Goal: Task Accomplishment & Management: Complete application form

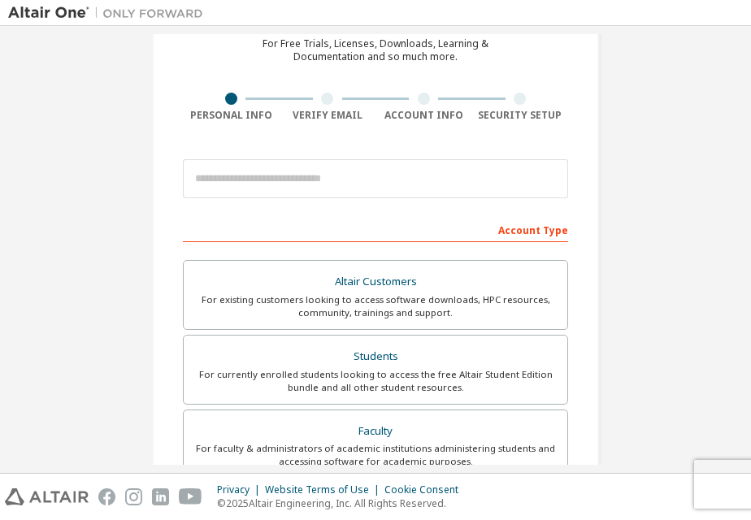
scroll to position [108, 0]
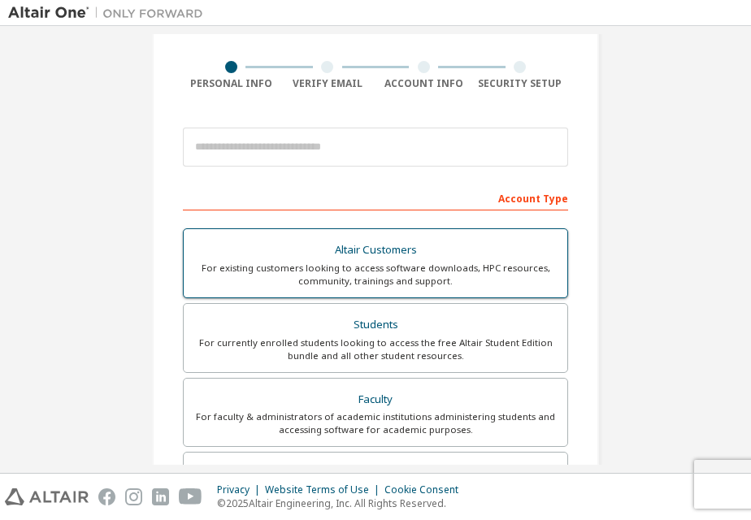
click at [357, 262] on div "For existing customers looking to access software downloads, HPC resources, com…" at bounding box center [375, 275] width 364 height 26
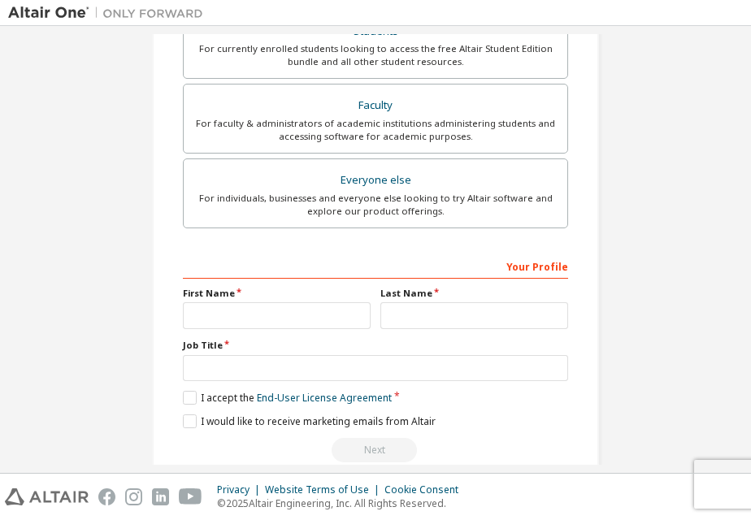
scroll to position [485, 0]
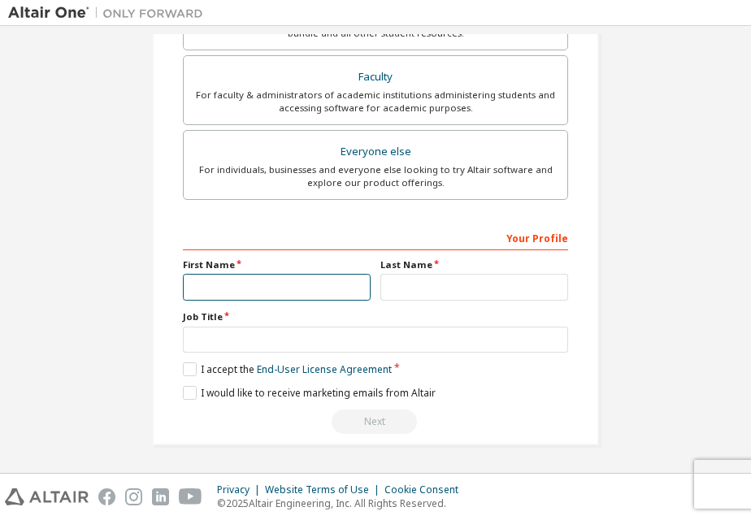
click at [252, 288] on input "text" at bounding box center [277, 287] width 188 height 27
type input "******"
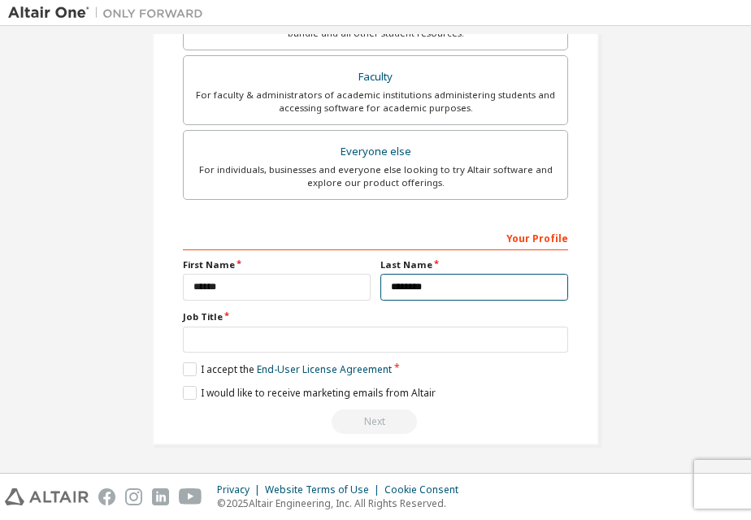
type input "********"
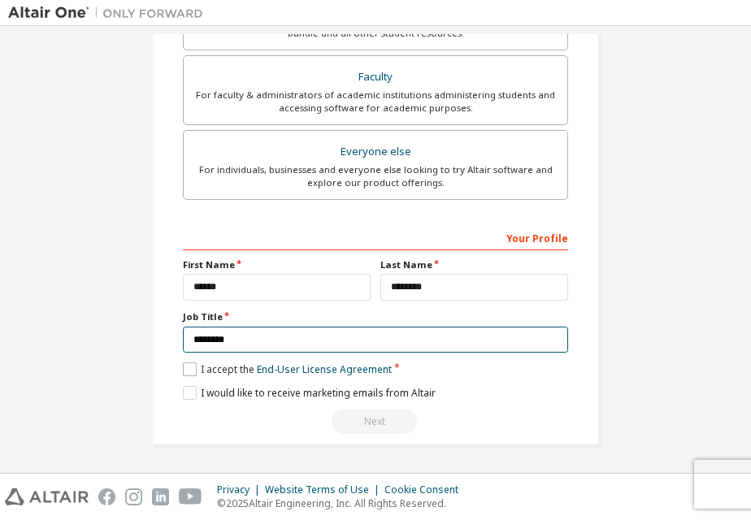
type input "********"
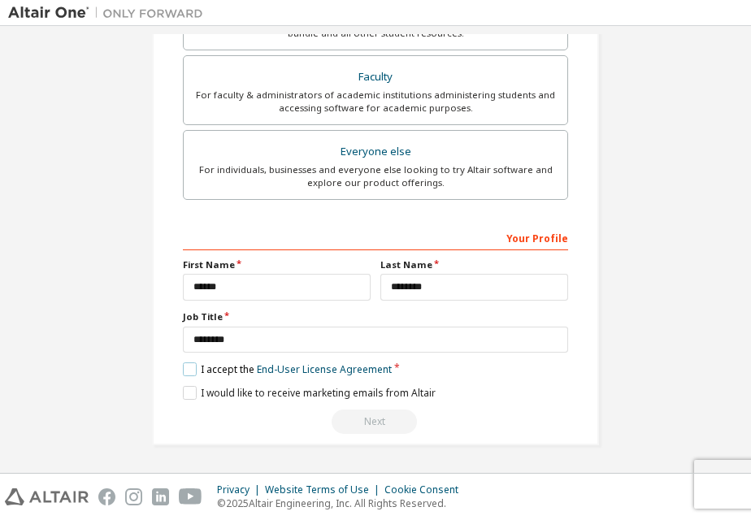
click at [191, 367] on label "I accept the End-User License Agreement" at bounding box center [287, 369] width 209 height 14
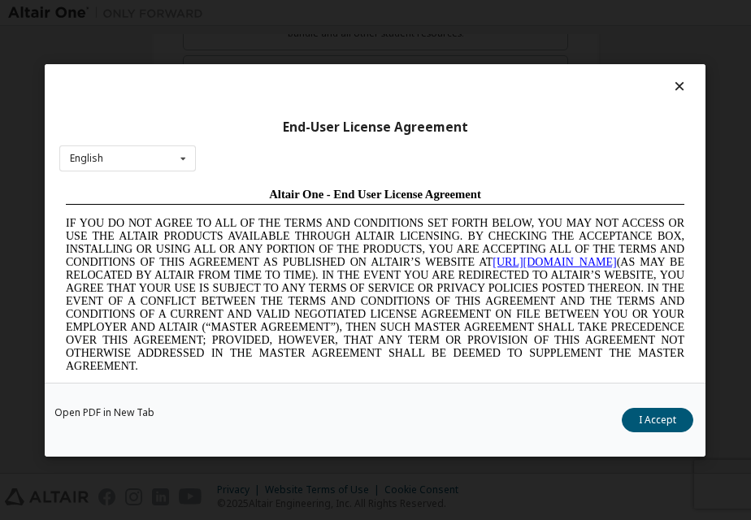
scroll to position [0, 0]
click at [180, 162] on icon at bounding box center [183, 157] width 20 height 25
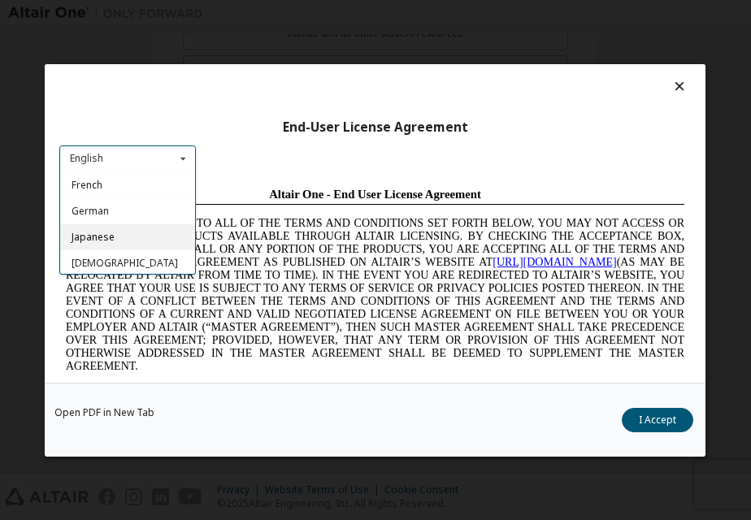
scroll to position [78, 0]
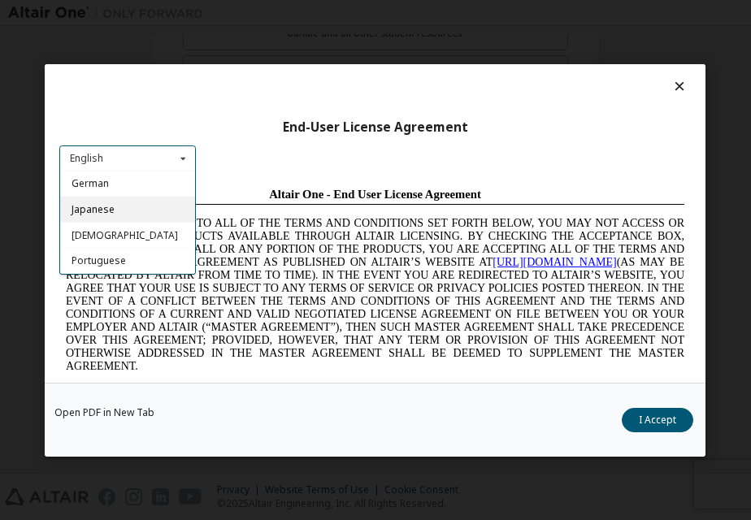
click at [98, 208] on span "Japanese" at bounding box center [92, 209] width 43 height 14
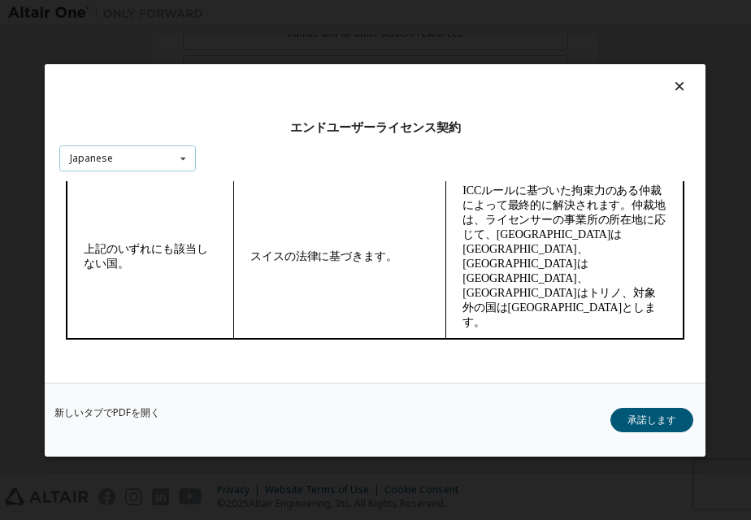
scroll to position [7405, 0]
click at [642, 420] on button "承諾します" at bounding box center [652, 420] width 83 height 24
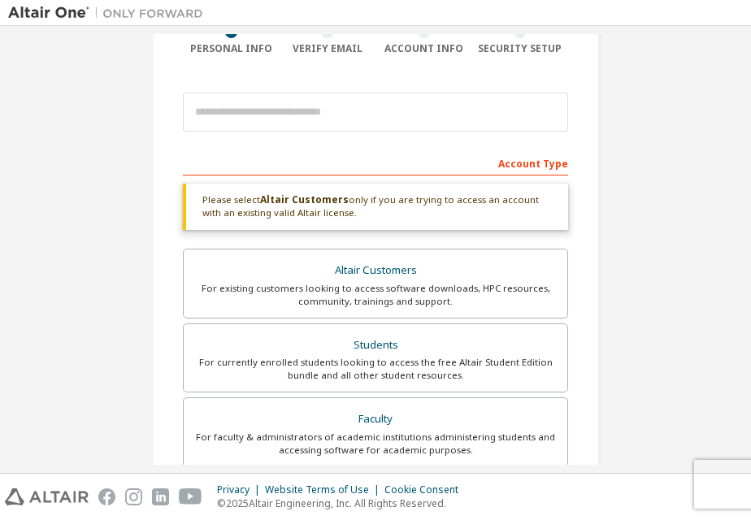
scroll to position [0, 0]
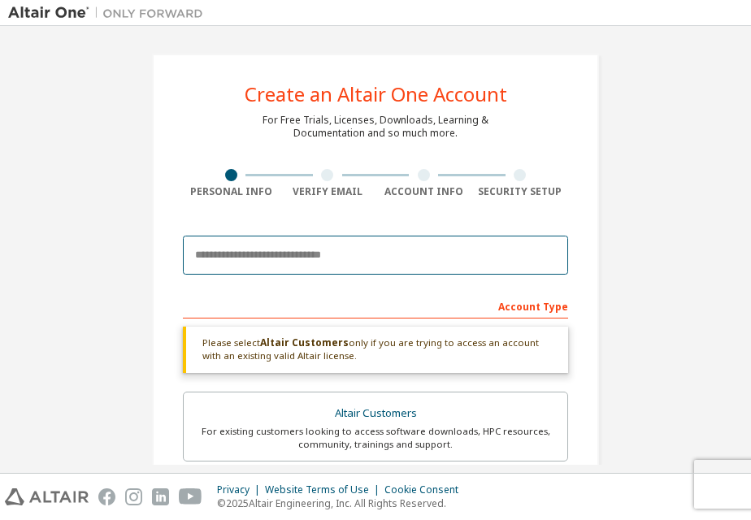
click at [348, 254] on input "email" at bounding box center [375, 255] width 385 height 39
type input "**********"
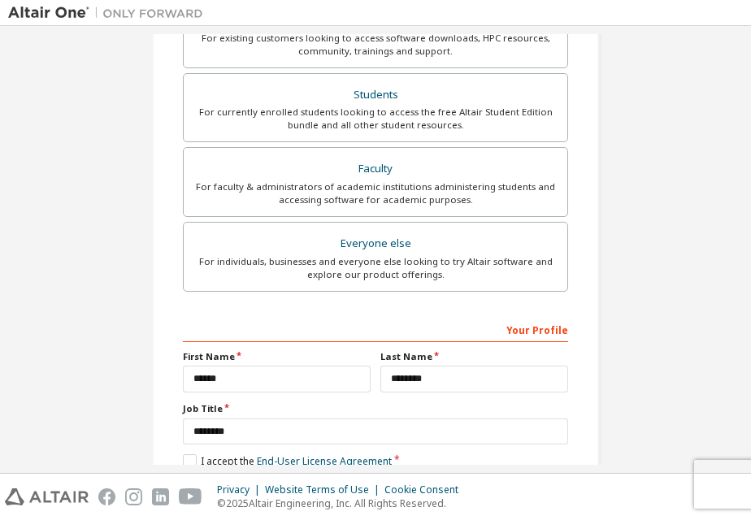
scroll to position [485, 0]
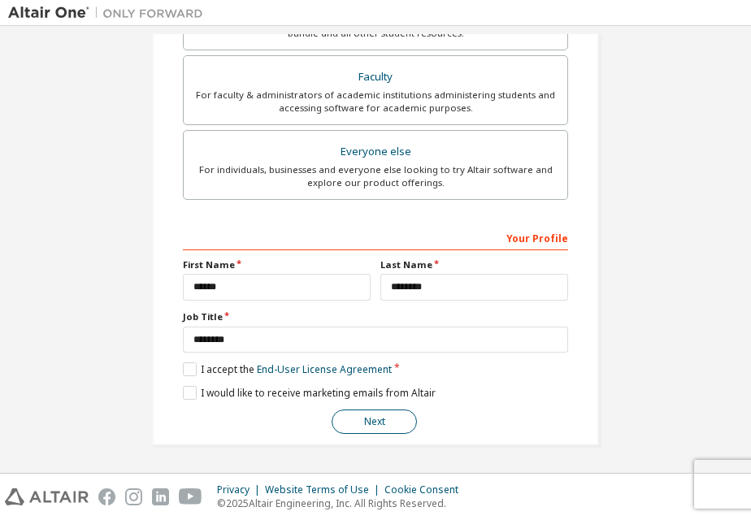
click at [370, 417] on button "Next" at bounding box center [373, 421] width 85 height 24
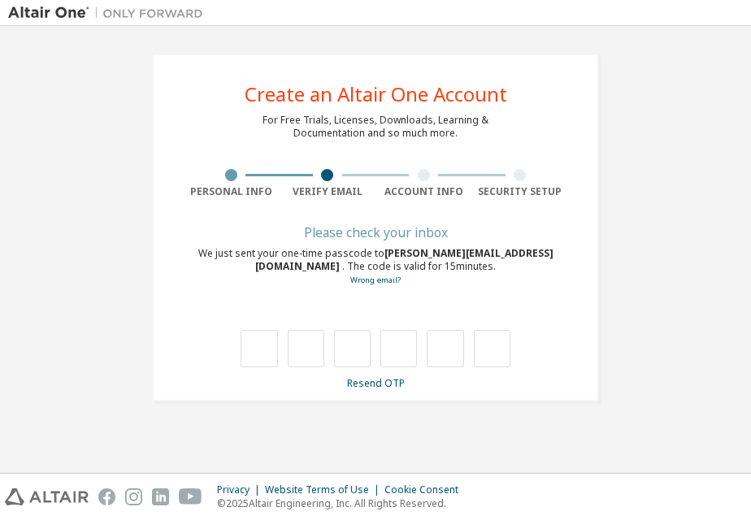
scroll to position [0, 0]
type input "*"
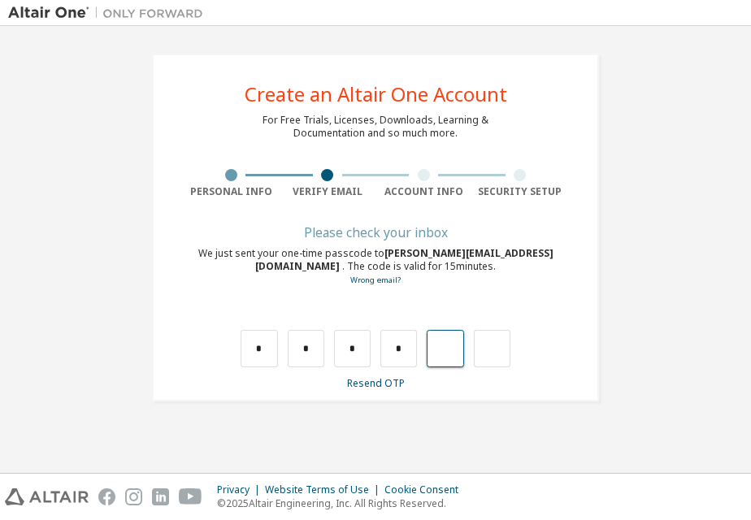
type input "*"
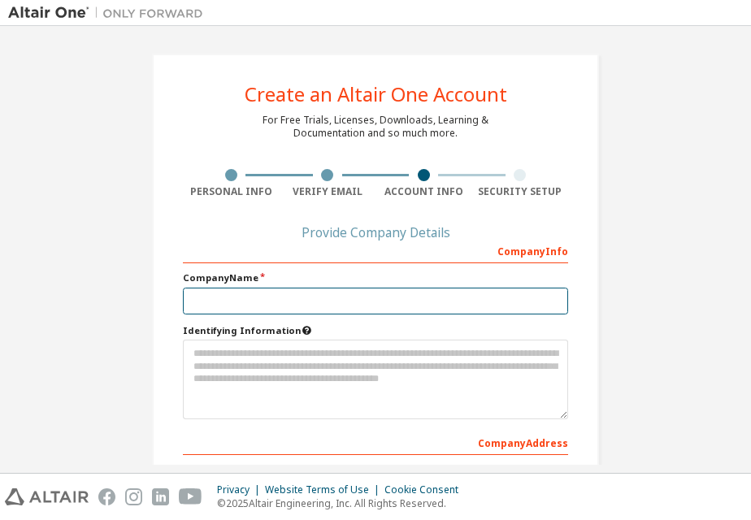
click at [309, 298] on input "text" at bounding box center [375, 301] width 385 height 27
paste input "**********"
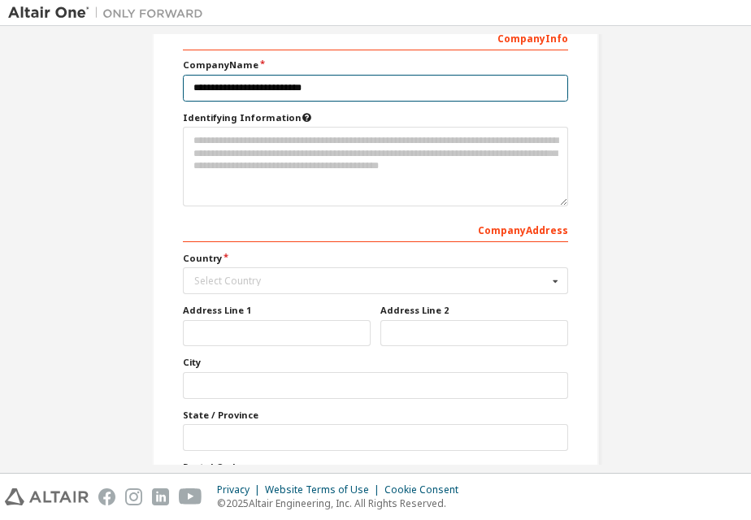
scroll to position [217, 0]
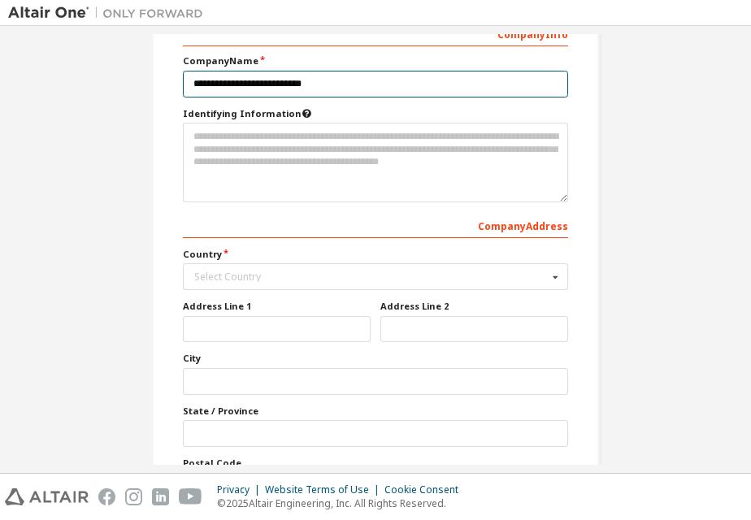
type input "**********"
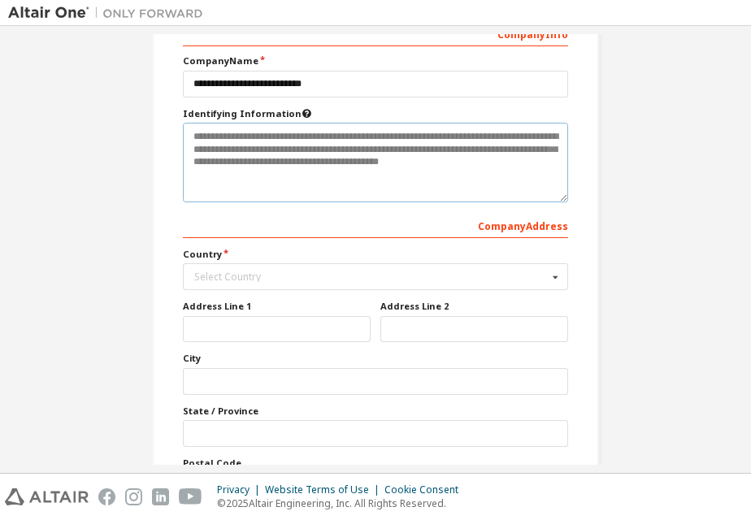
click at [389, 169] on textarea at bounding box center [375, 163] width 385 height 80
drag, startPoint x: 188, startPoint y: 133, endPoint x: 489, endPoint y: 185, distance: 305.0
click at [489, 187] on textarea at bounding box center [375, 163] width 385 height 80
click at [507, 164] on textarea at bounding box center [375, 163] width 385 height 80
drag, startPoint x: 484, startPoint y: 167, endPoint x: 275, endPoint y: 145, distance: 209.9
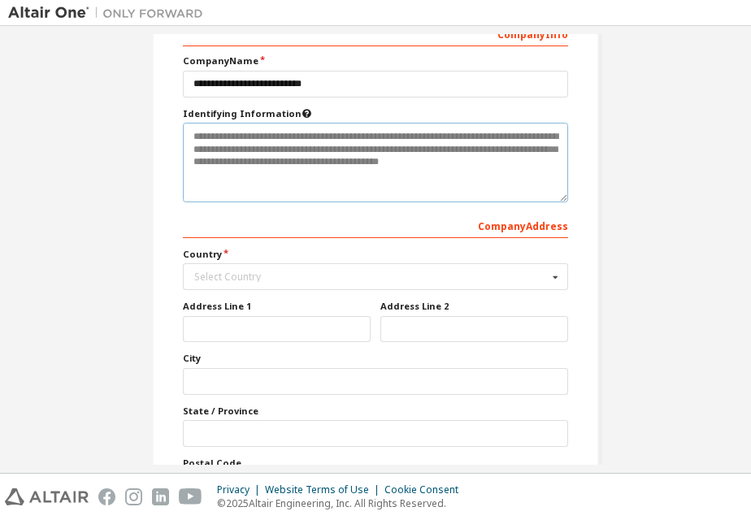
click at [276, 145] on textarea at bounding box center [375, 163] width 385 height 80
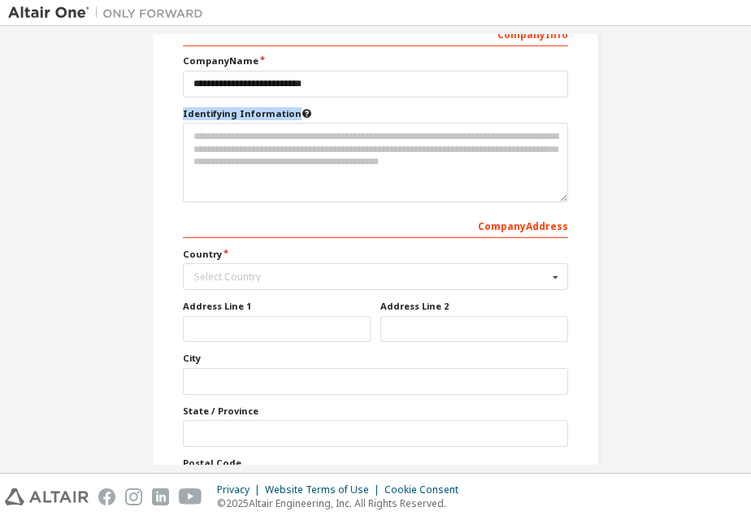
drag, startPoint x: 177, startPoint y: 112, endPoint x: 300, endPoint y: 113, distance: 122.7
click at [300, 113] on div "**********" at bounding box center [375, 196] width 447 height 719
copy label "Identifying Information"
click at [301, 116] on icon at bounding box center [306, 111] width 11 height 9
click at [301, 111] on icon at bounding box center [306, 111] width 11 height 9
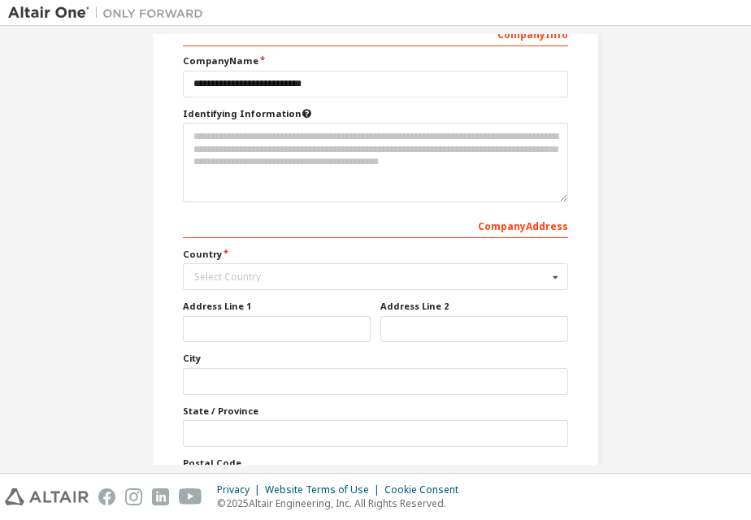
click at [275, 115] on label "Identifying Information" at bounding box center [375, 113] width 385 height 13
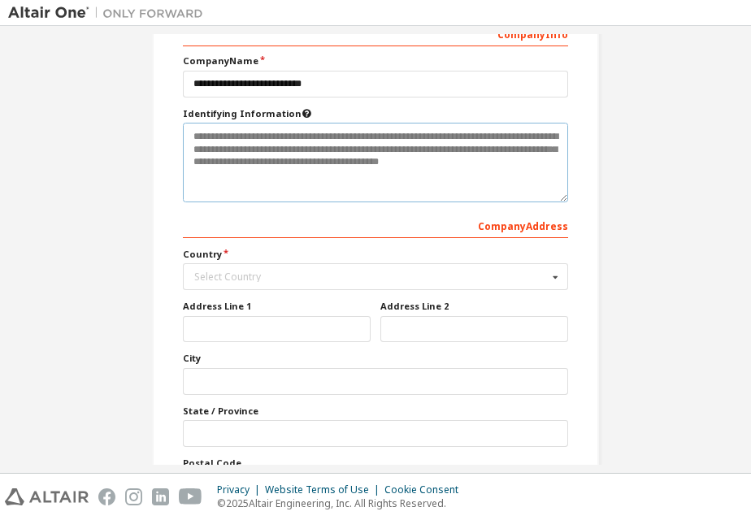
click at [374, 135] on textarea at bounding box center [375, 163] width 385 height 80
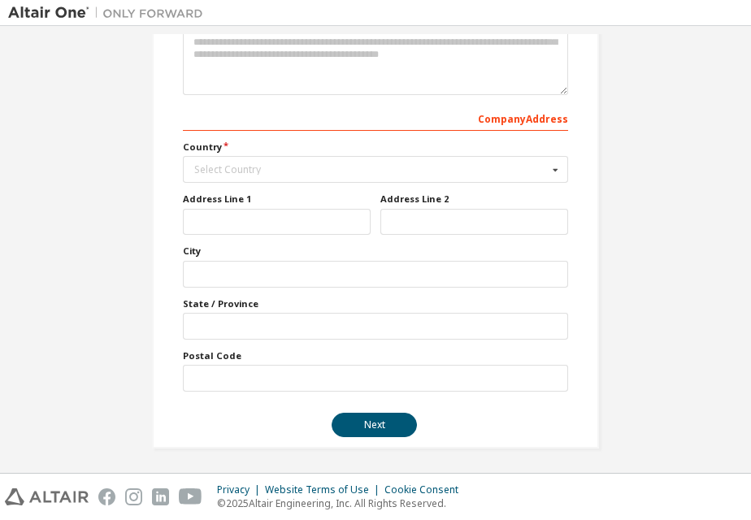
scroll to position [325, 0]
click at [550, 170] on icon at bounding box center [555, 168] width 20 height 25
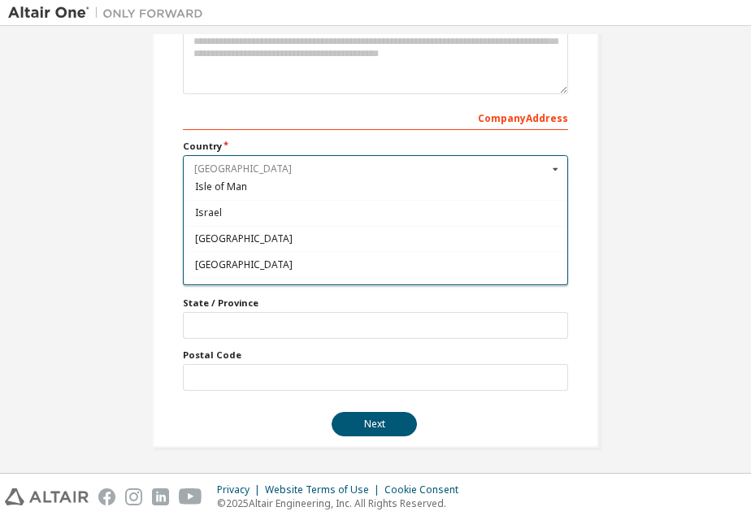
scroll to position [2707, 0]
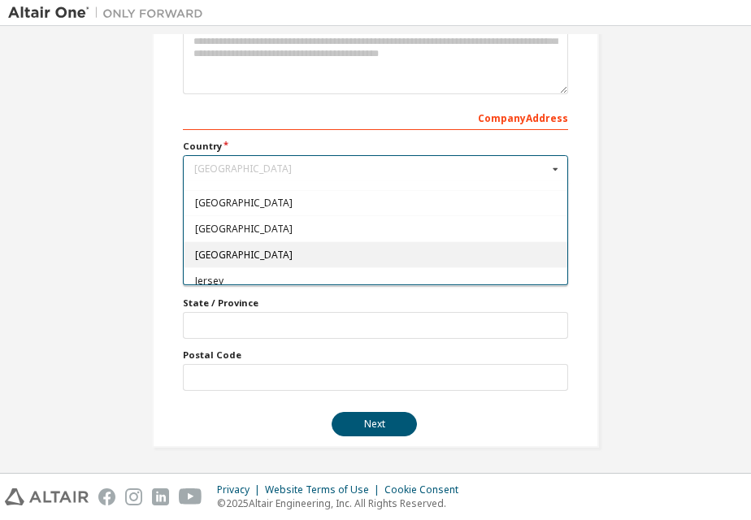
click at [211, 252] on span "[GEOGRAPHIC_DATA]" at bounding box center [375, 255] width 361 height 10
type input "***"
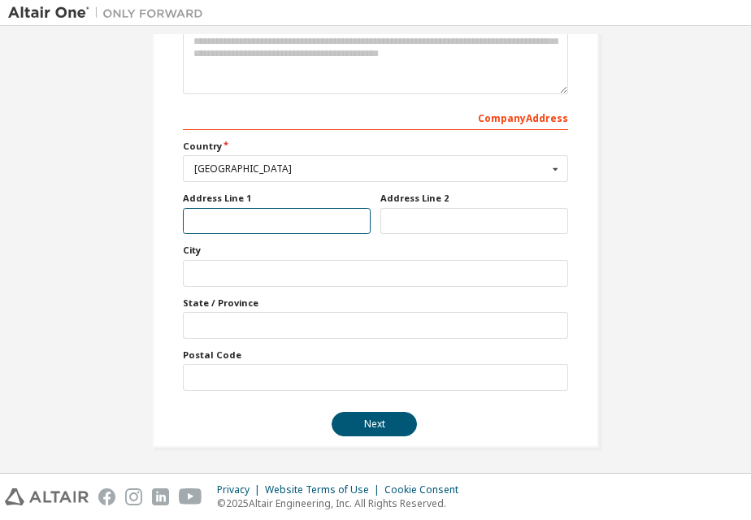
click at [279, 219] on input "text" at bounding box center [277, 221] width 188 height 27
drag, startPoint x: 185, startPoint y: 301, endPoint x: 259, endPoint y: 301, distance: 73.9
click at [259, 301] on label "State / Province" at bounding box center [375, 302] width 385 height 13
copy label "State / Province"
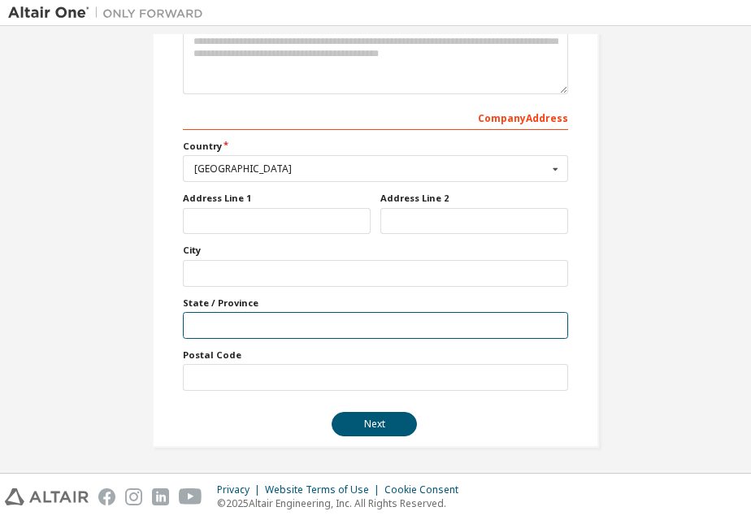
click at [273, 325] on input "text" at bounding box center [375, 325] width 385 height 27
type input "*******"
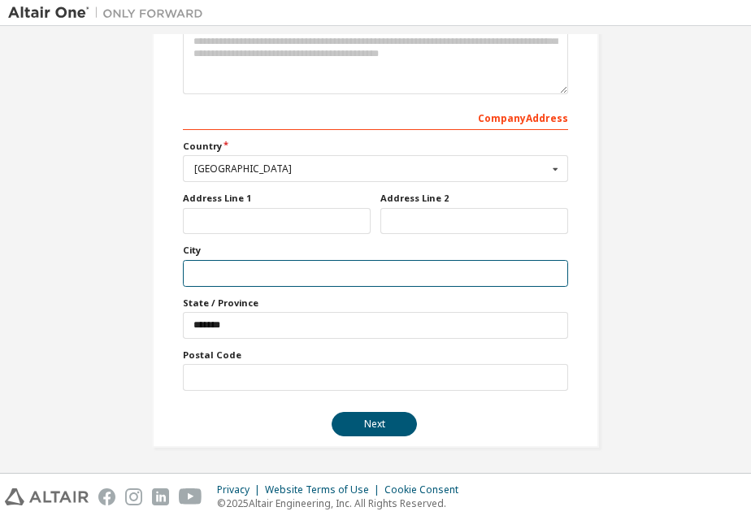
click at [274, 275] on input "text" at bounding box center [375, 273] width 385 height 27
type input "*******"
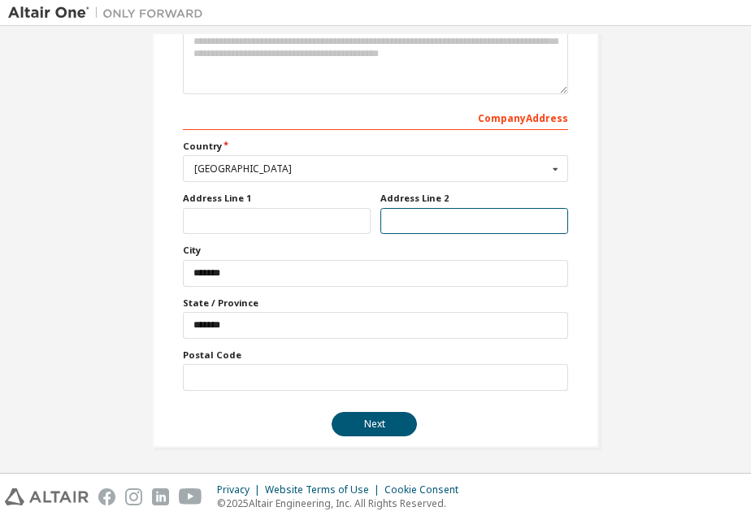
click at [439, 223] on input "text" at bounding box center [474, 221] width 188 height 27
type input "**********"
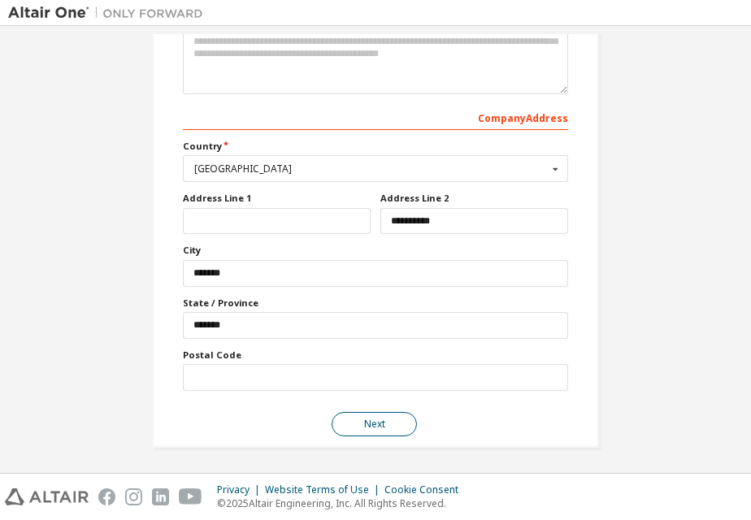
click at [381, 436] on button "Next" at bounding box center [373, 424] width 85 height 24
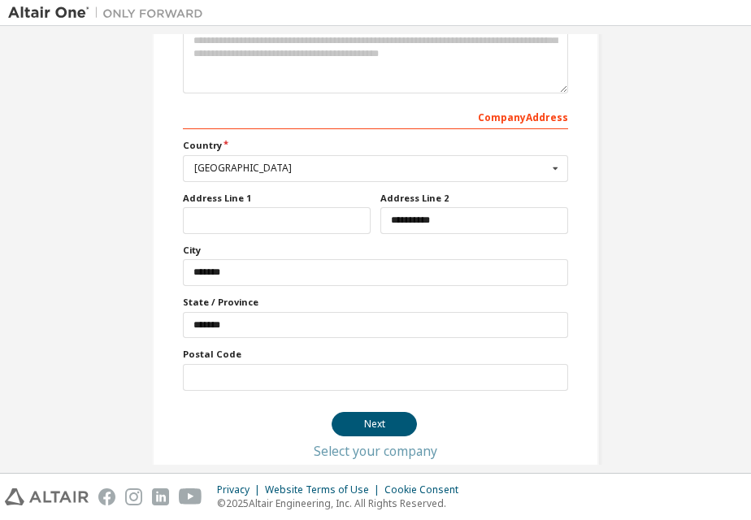
scroll to position [0, 0]
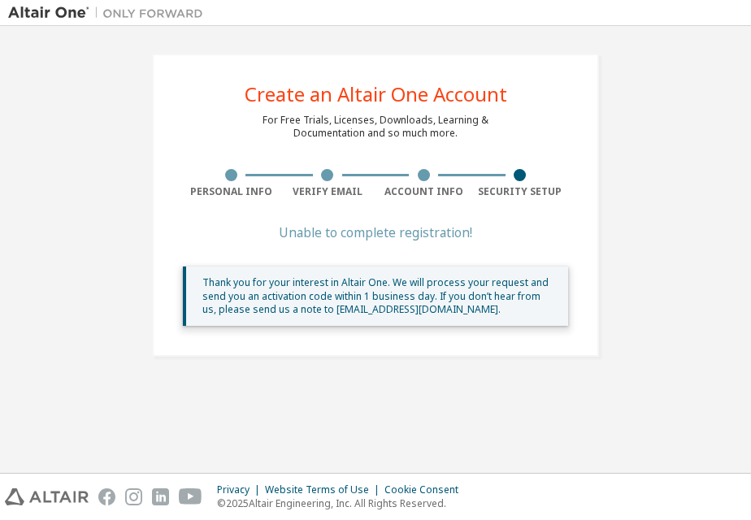
click at [643, 115] on div "Create an Altair One Account For Free Trials, Licenses, Downloads, Learning & D…" at bounding box center [375, 205] width 734 height 342
